Goal: Navigation & Orientation: Find specific page/section

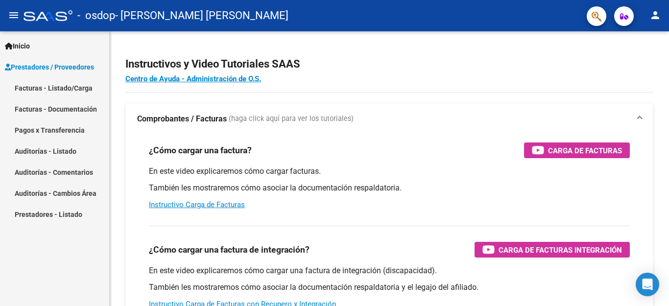
click at [43, 88] on link "Facturas - Listado/Carga" at bounding box center [54, 87] width 109 height 21
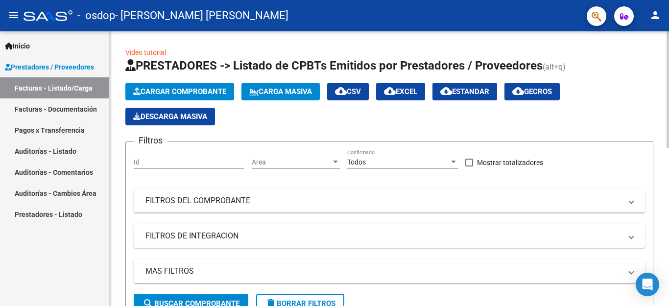
scroll to position [211, 0]
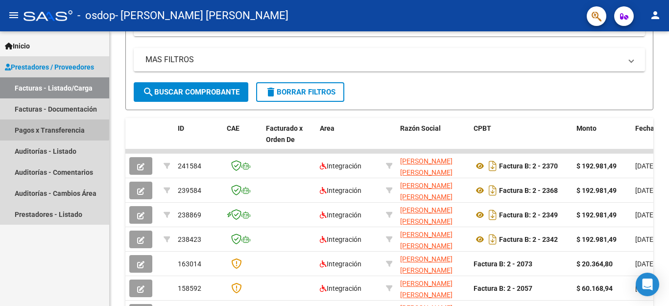
click at [51, 124] on link "Pagos x Transferencia" at bounding box center [54, 129] width 109 height 21
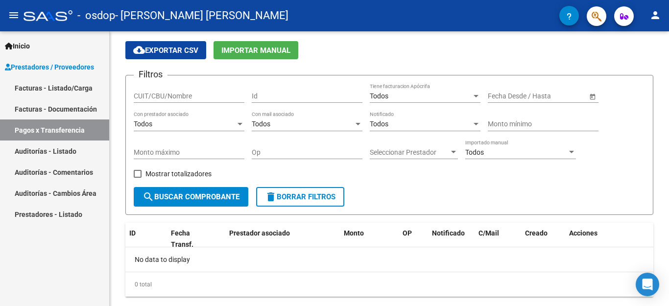
scroll to position [53, 0]
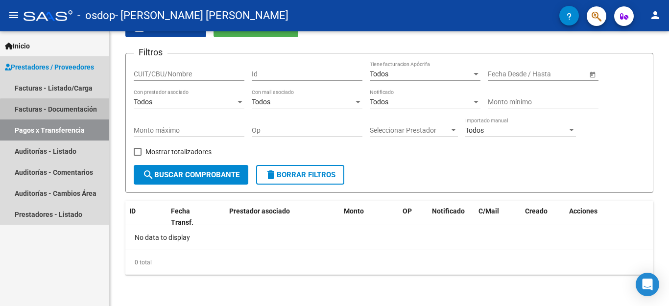
click at [59, 113] on link "Facturas - Documentación" at bounding box center [54, 108] width 109 height 21
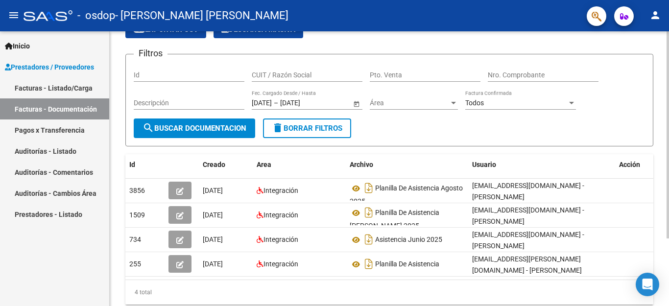
scroll to position [90, 0]
